Goal: Task Accomplishment & Management: Manage account settings

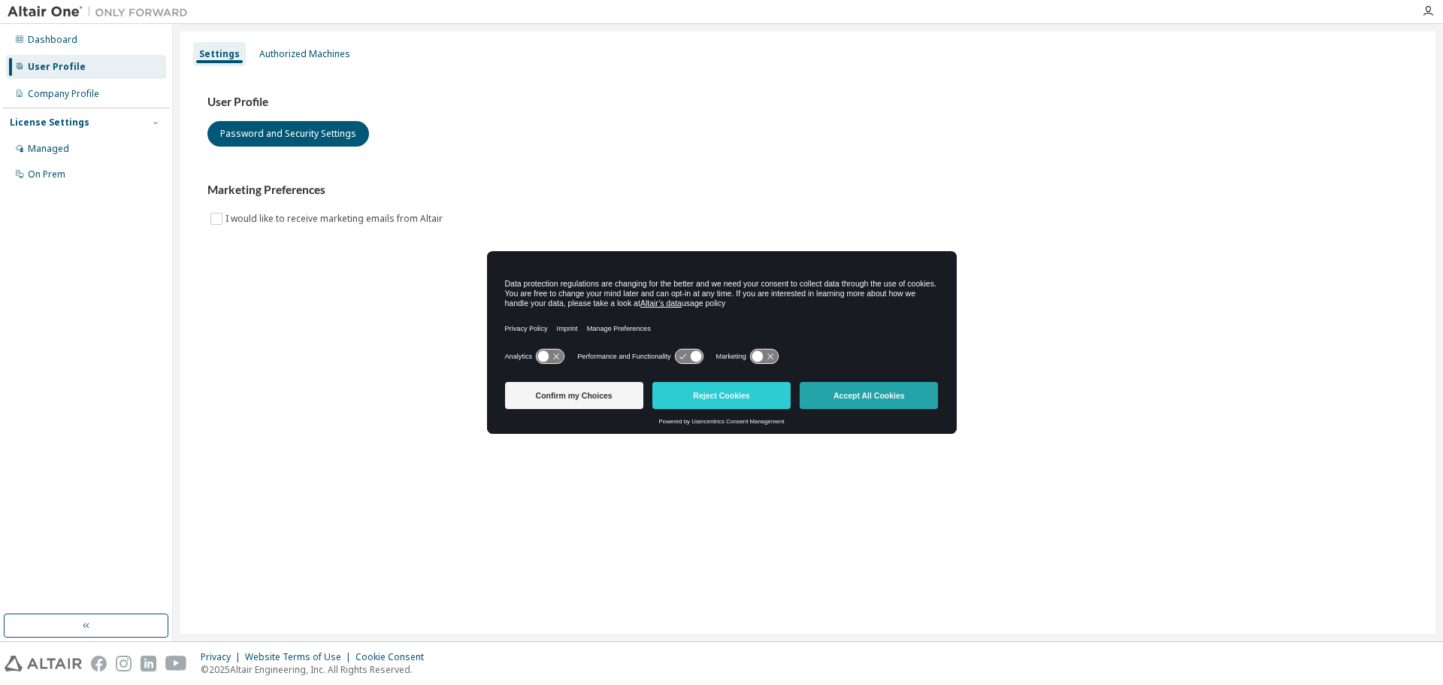
click at [854, 394] on button "Accept All Cookies" at bounding box center [869, 395] width 138 height 27
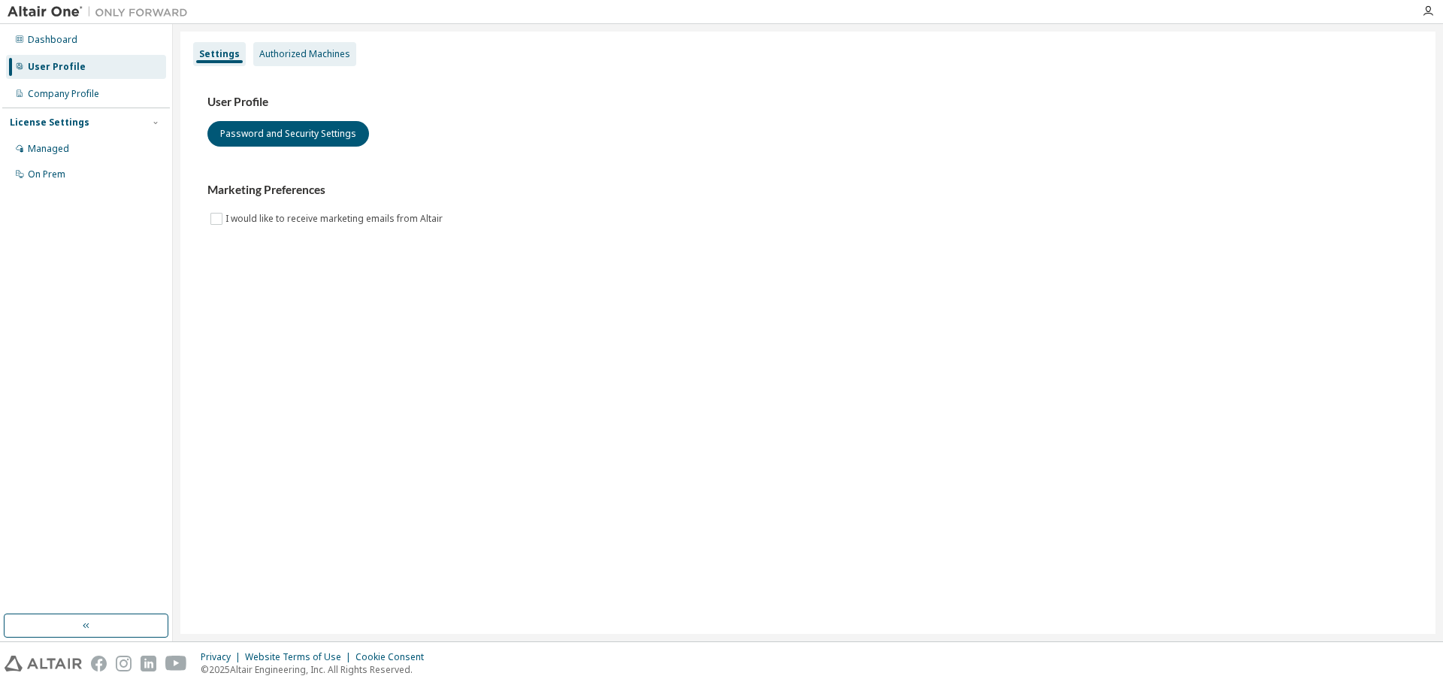
click at [341, 50] on div "Authorized Machines" at bounding box center [304, 54] width 91 height 12
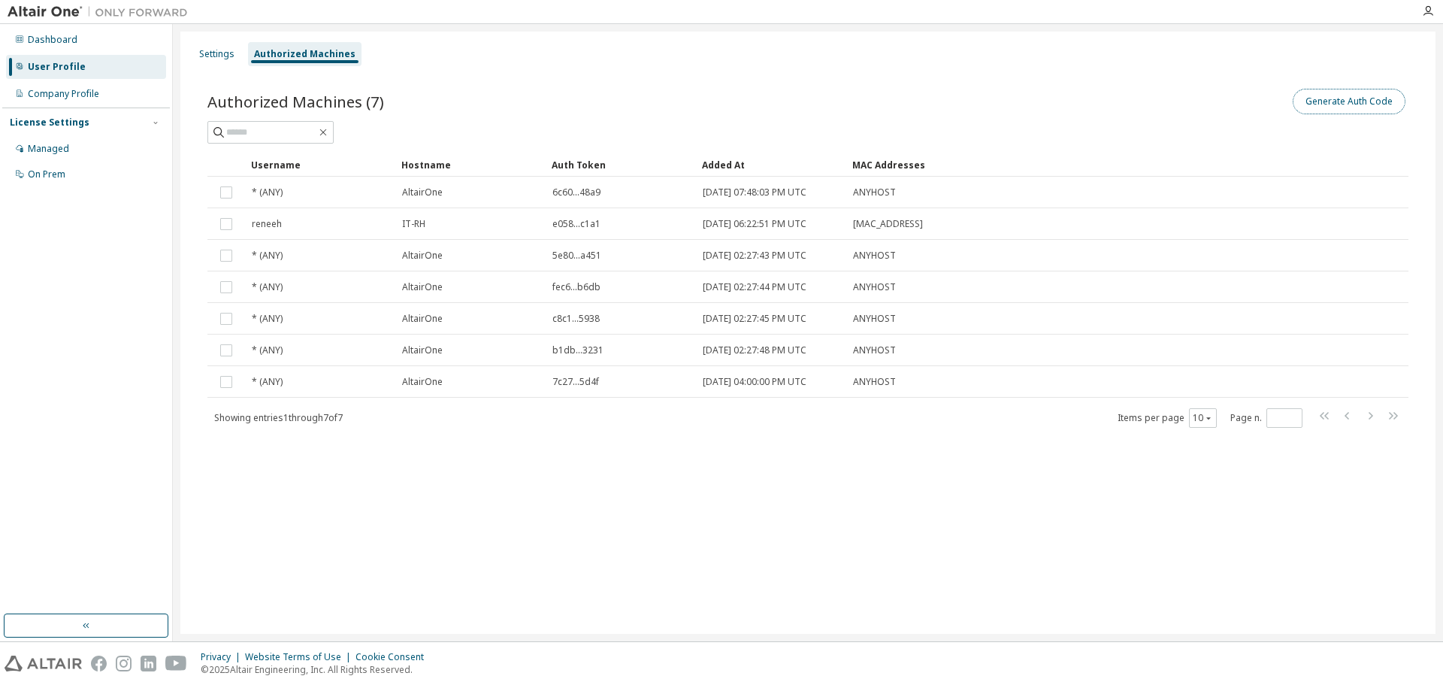
click at [1361, 99] on button "Generate Auth Code" at bounding box center [1349, 102] width 113 height 26
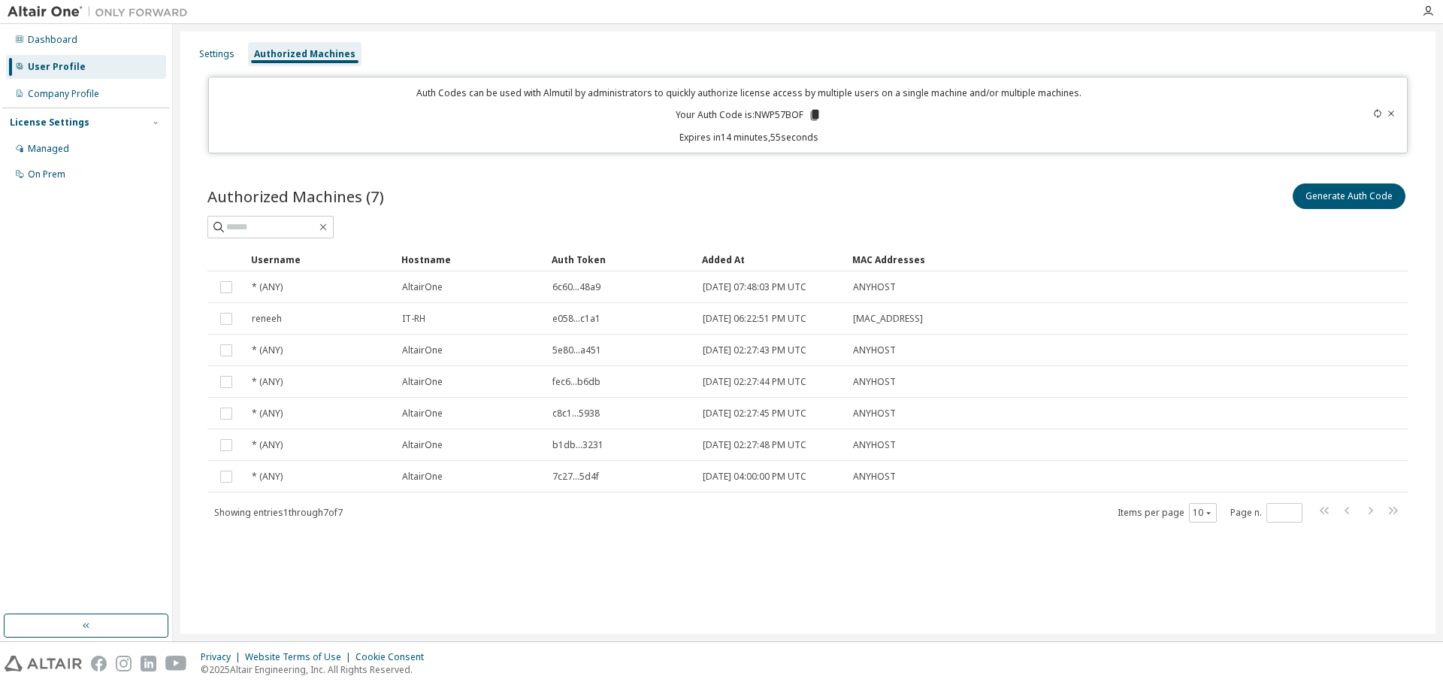
click at [813, 116] on icon at bounding box center [815, 115] width 8 height 11
click at [1365, 196] on button "Generate Auth Code" at bounding box center [1349, 196] width 113 height 26
click at [1393, 110] on icon at bounding box center [1391, 113] width 9 height 9
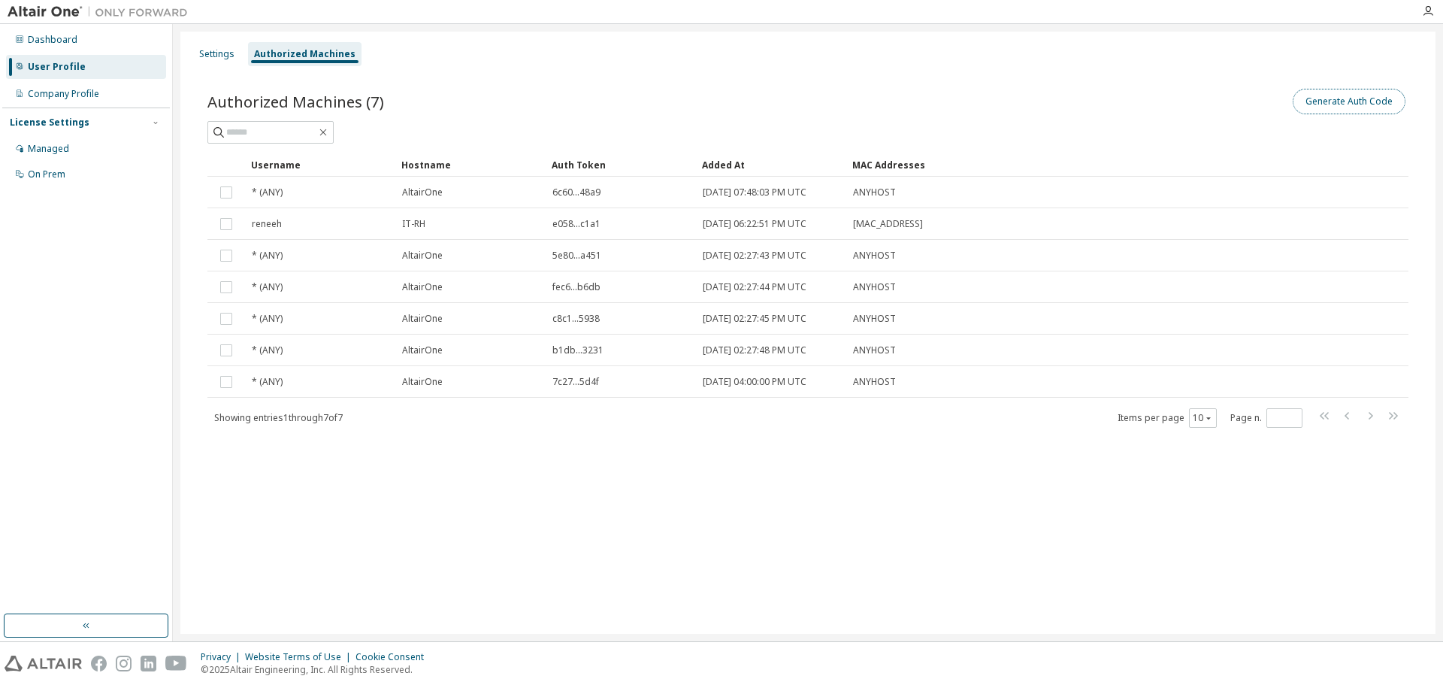
click at [1363, 103] on button "Generate Auth Code" at bounding box center [1349, 102] width 113 height 26
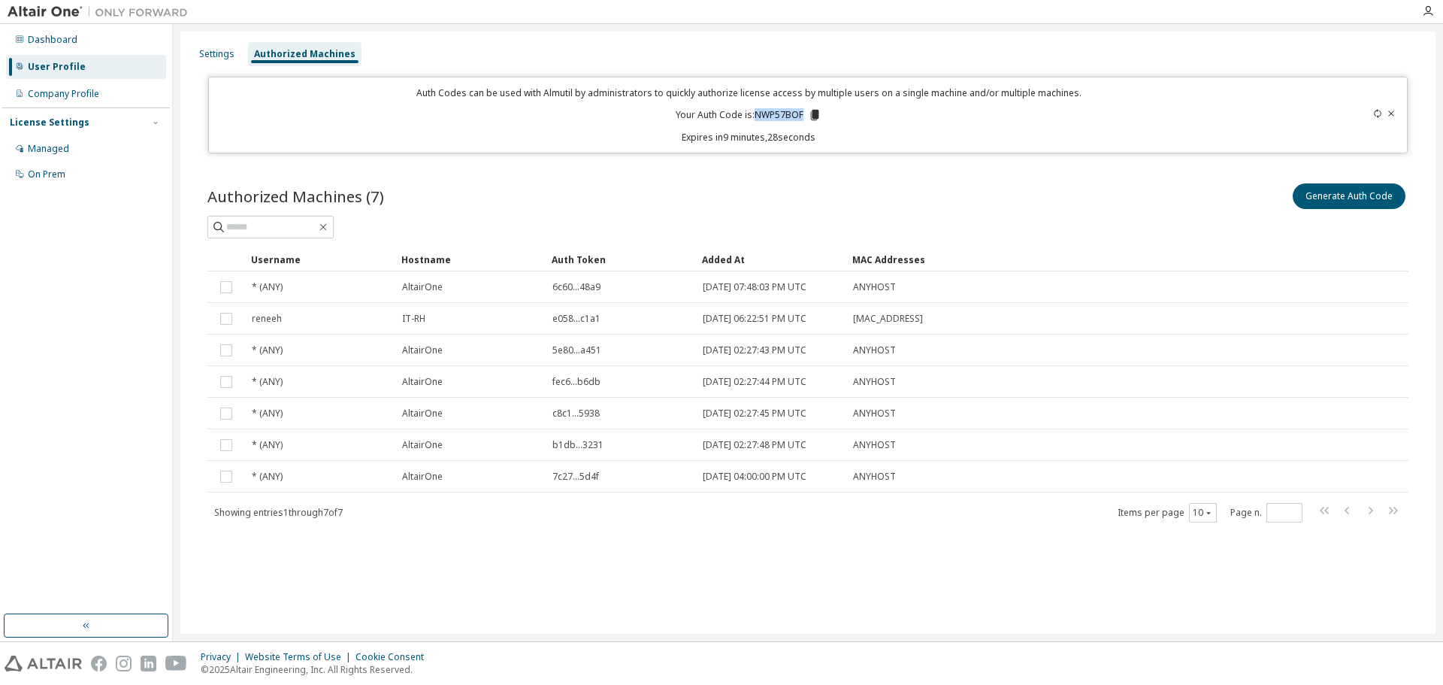
drag, startPoint x: 804, startPoint y: 112, endPoint x: 757, endPoint y: 113, distance: 46.6
click at [757, 113] on p "Your Auth Code is: NWP57BOF" at bounding box center [749, 115] width 146 height 14
click at [1379, 113] on icon at bounding box center [1377, 113] width 9 height 9
click at [811, 111] on icon at bounding box center [811, 115] width 8 height 11
click at [1413, 24] on div "Settings Authorized Machines Auth Codes can be used with Almutil by administrat…" at bounding box center [808, 332] width 1270 height 617
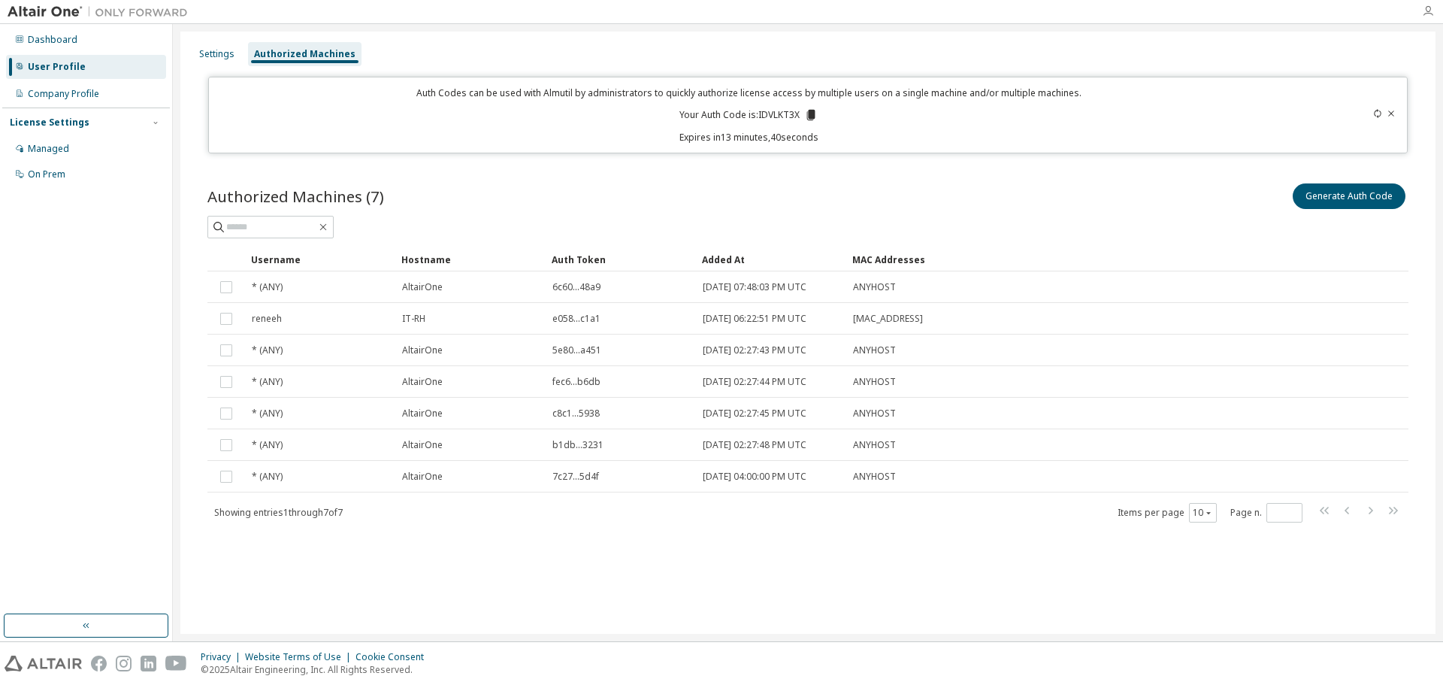
click at [1428, 15] on icon "button" at bounding box center [1428, 11] width 12 height 12
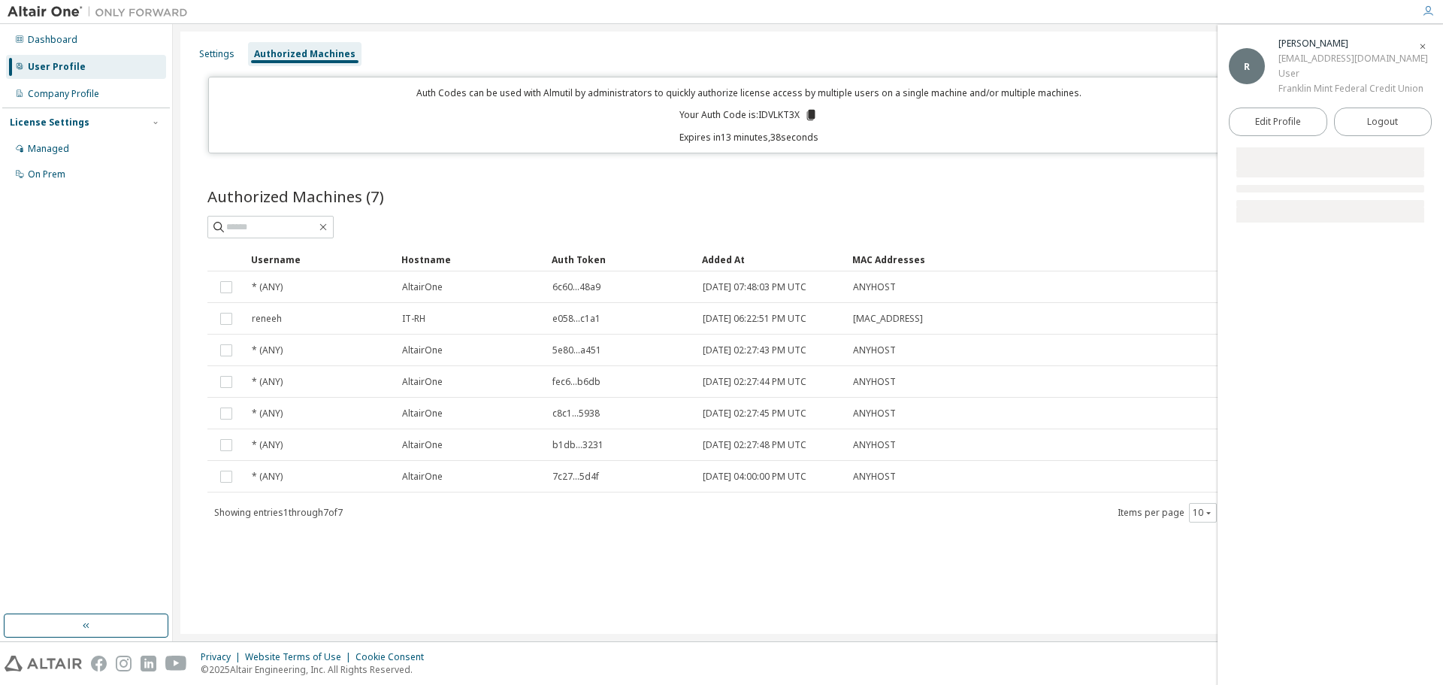
click at [1426, 44] on icon "button" at bounding box center [1422, 46] width 9 height 9
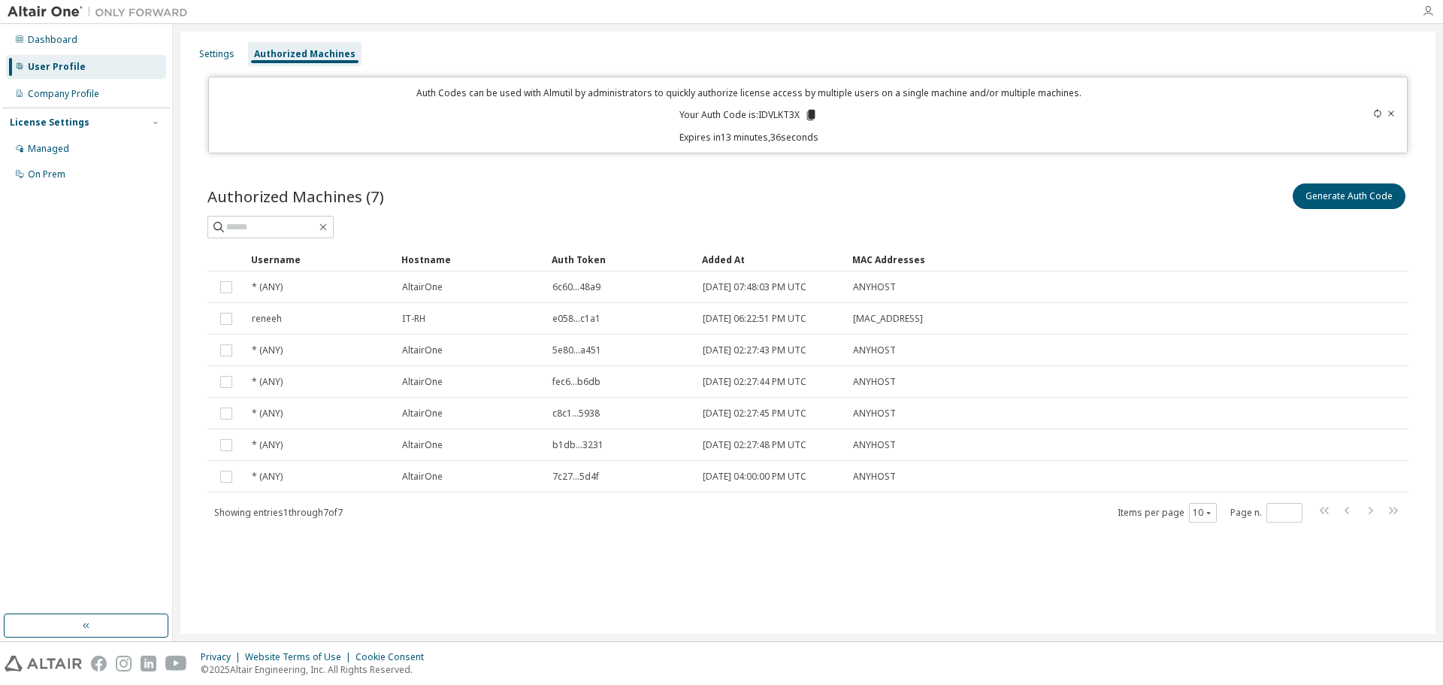
click at [1425, 15] on icon "button" at bounding box center [1428, 11] width 12 height 12
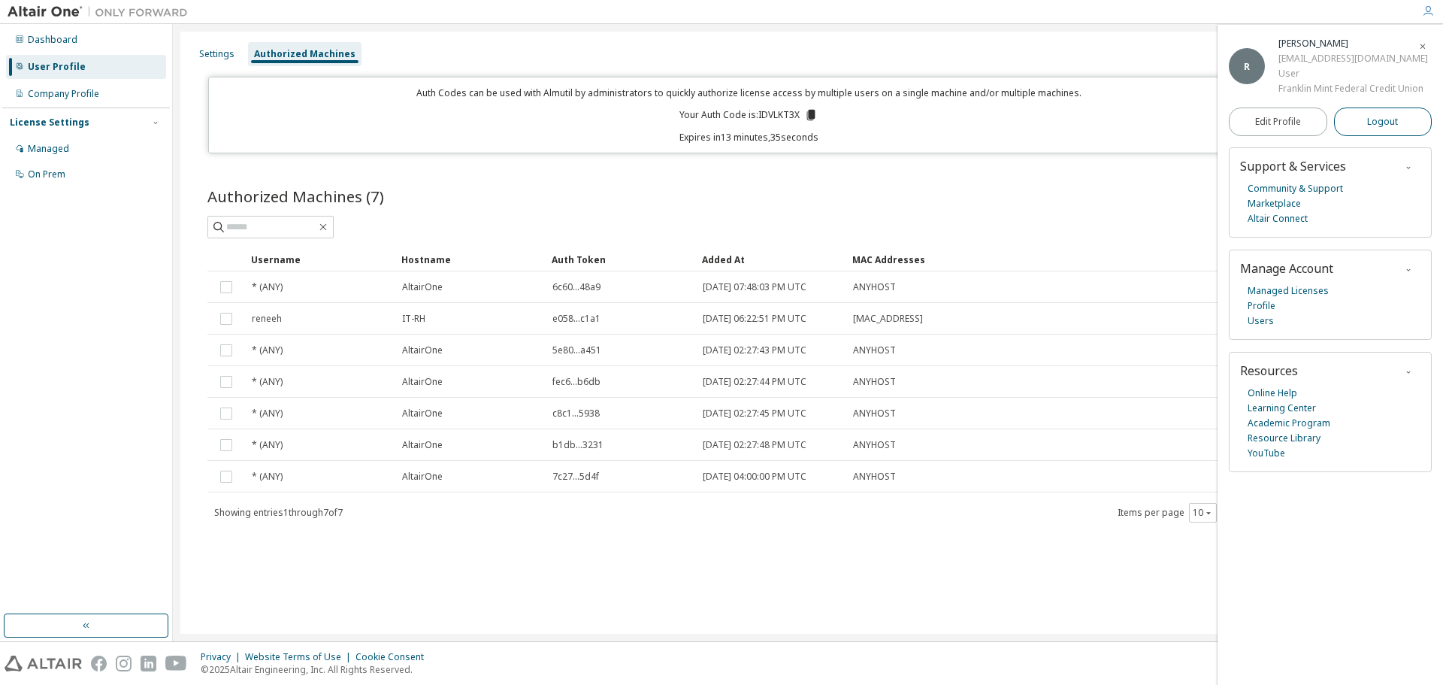
click at [1409, 123] on button "Logout" at bounding box center [1383, 121] width 98 height 29
